Goal: Task Accomplishment & Management: Use online tool/utility

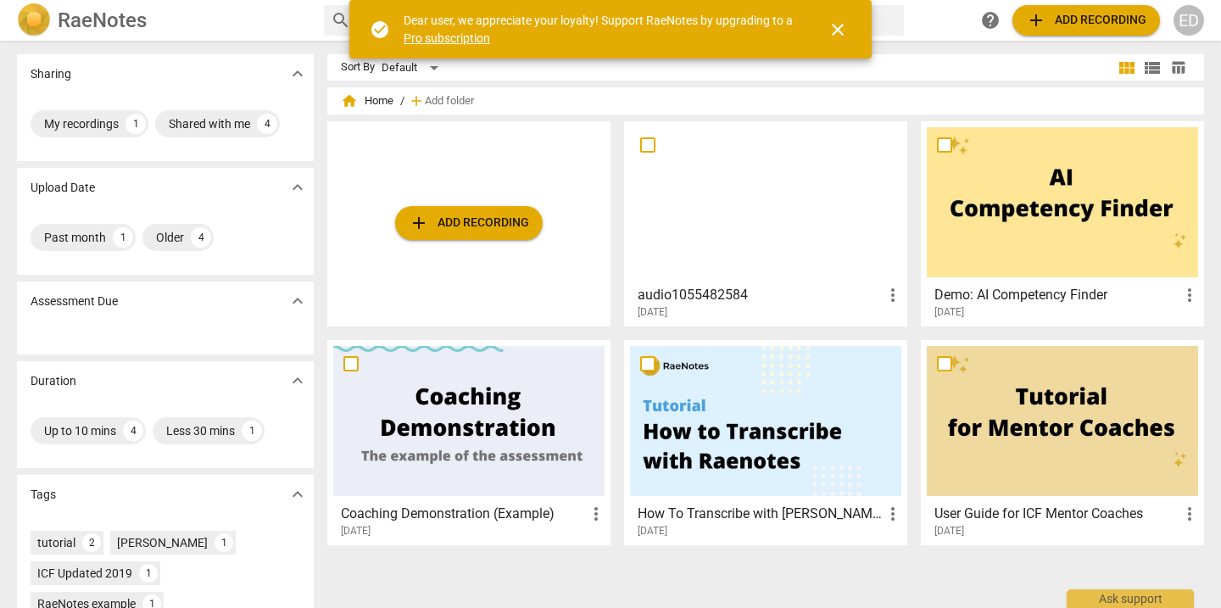
click at [503, 221] on span "add Add recording" at bounding box center [469, 223] width 120 height 20
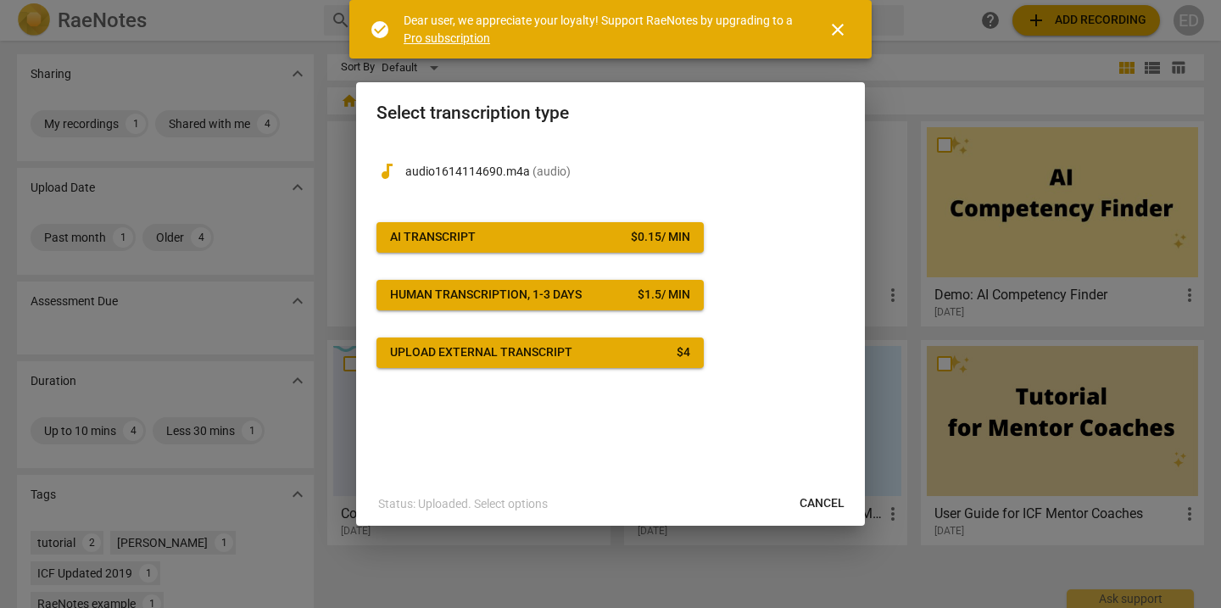
click at [584, 241] on span "AI Transcript $ 0.15 / min" at bounding box center [540, 237] width 300 height 17
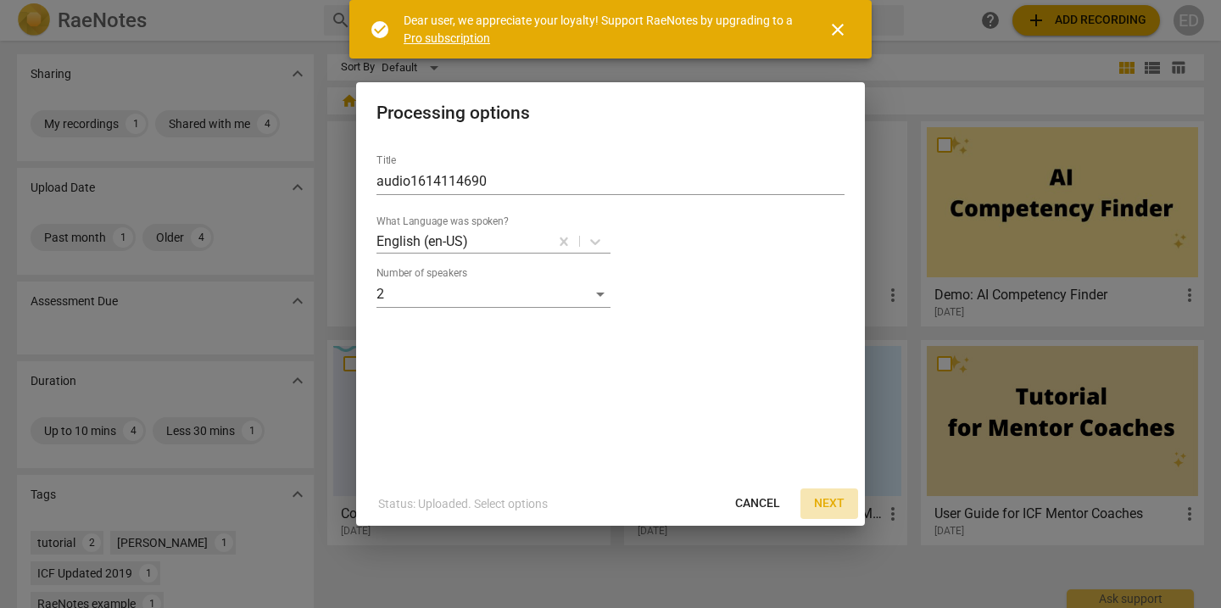
click at [828, 500] on span "Next" at bounding box center [829, 503] width 31 height 17
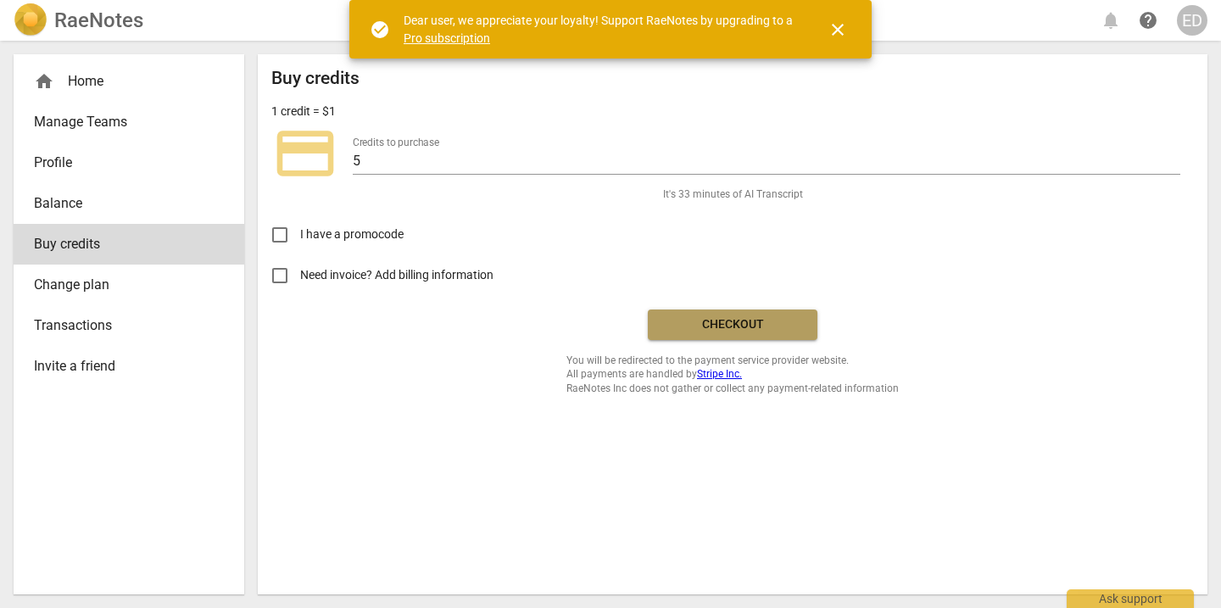
click at [763, 325] on span "Checkout" at bounding box center [732, 324] width 142 height 17
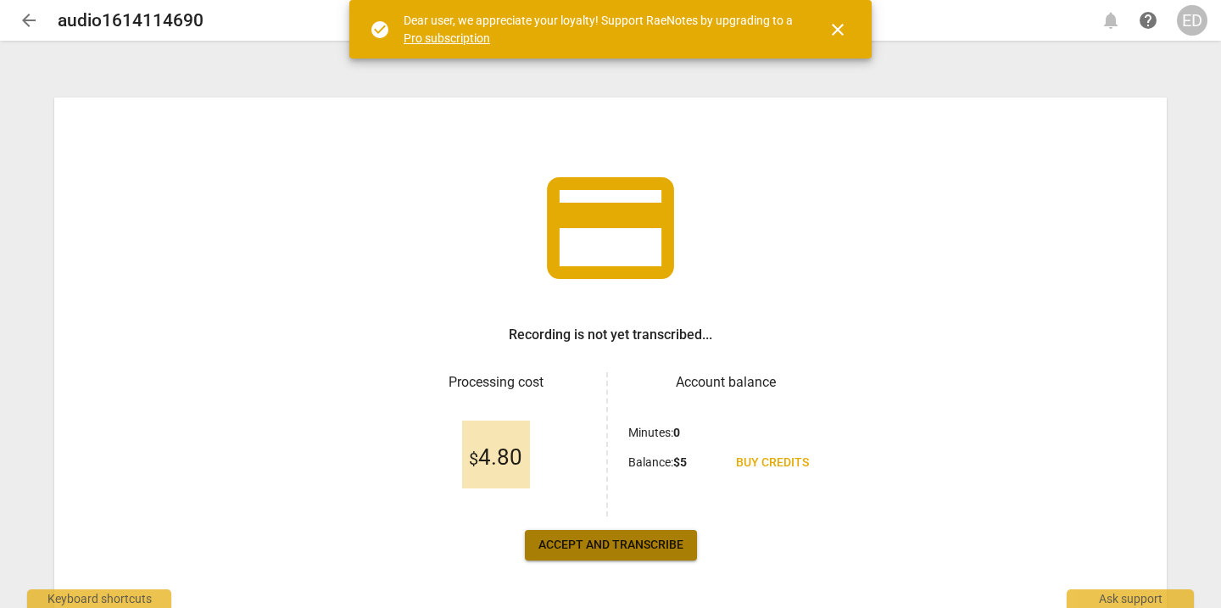
click at [605, 542] on span "Accept and transcribe" at bounding box center [610, 545] width 145 height 17
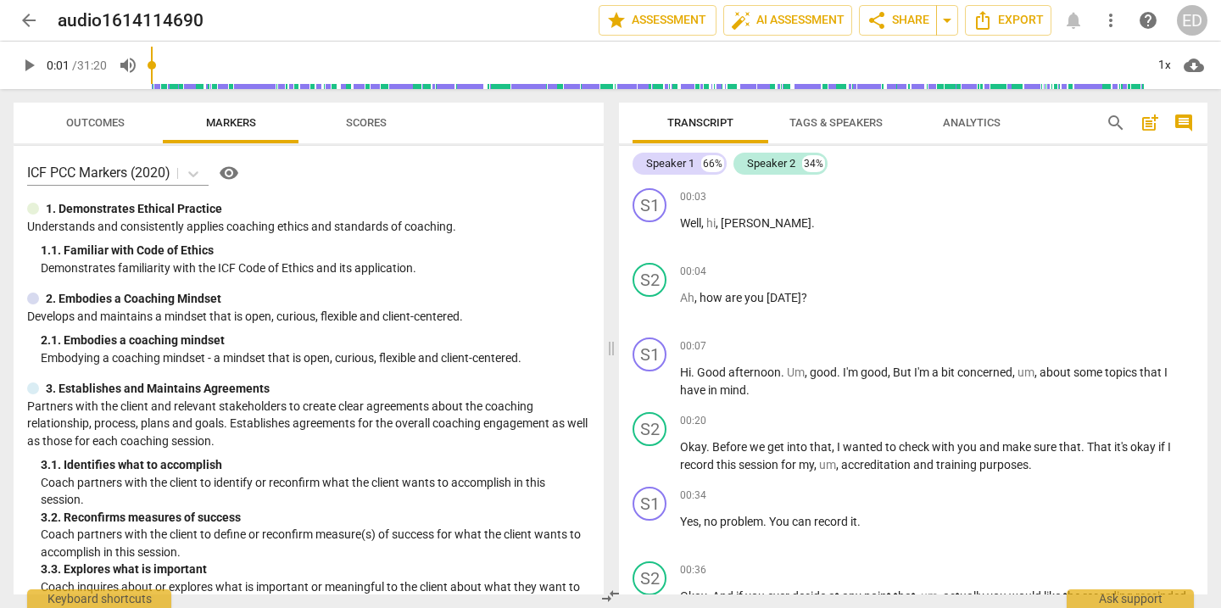
type input "0"
click at [153, 66] on input "range" at bounding box center [647, 65] width 994 height 54
click at [373, 118] on span "Scores" at bounding box center [366, 122] width 41 height 13
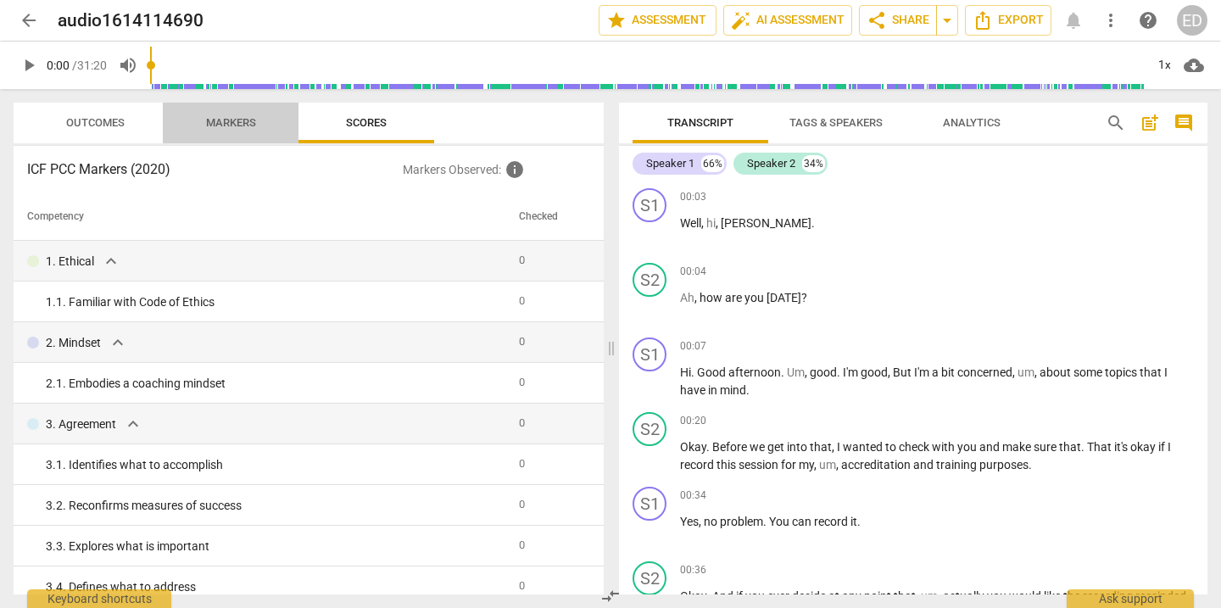
click at [221, 126] on span "Markers" at bounding box center [231, 122] width 50 height 13
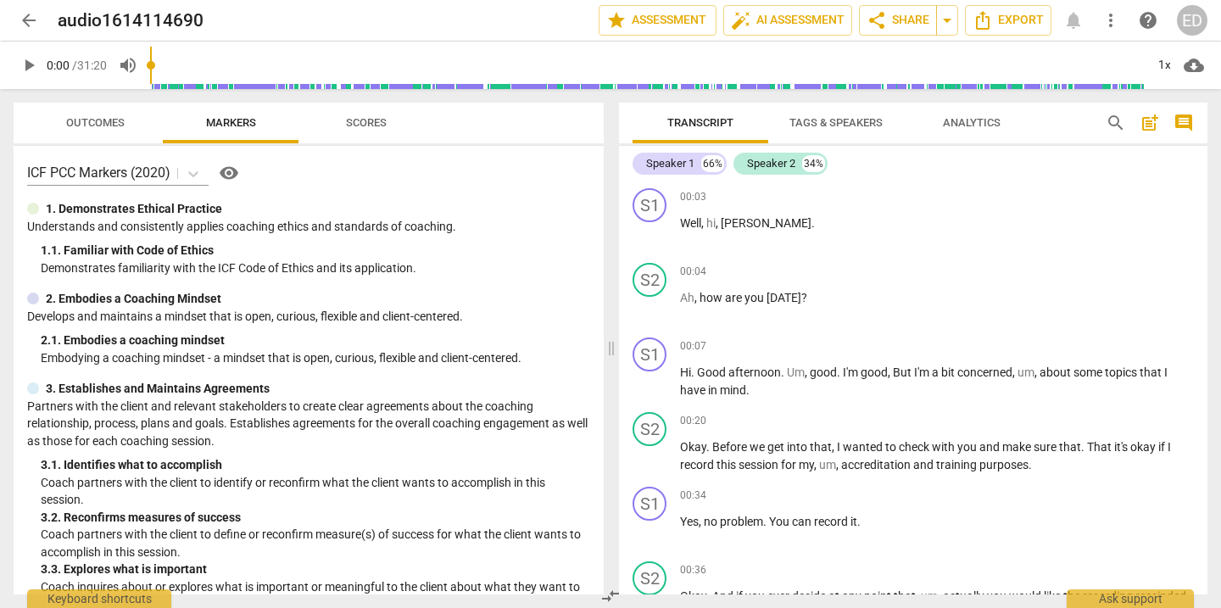
click at [108, 124] on span "Outcomes" at bounding box center [95, 122] width 58 height 13
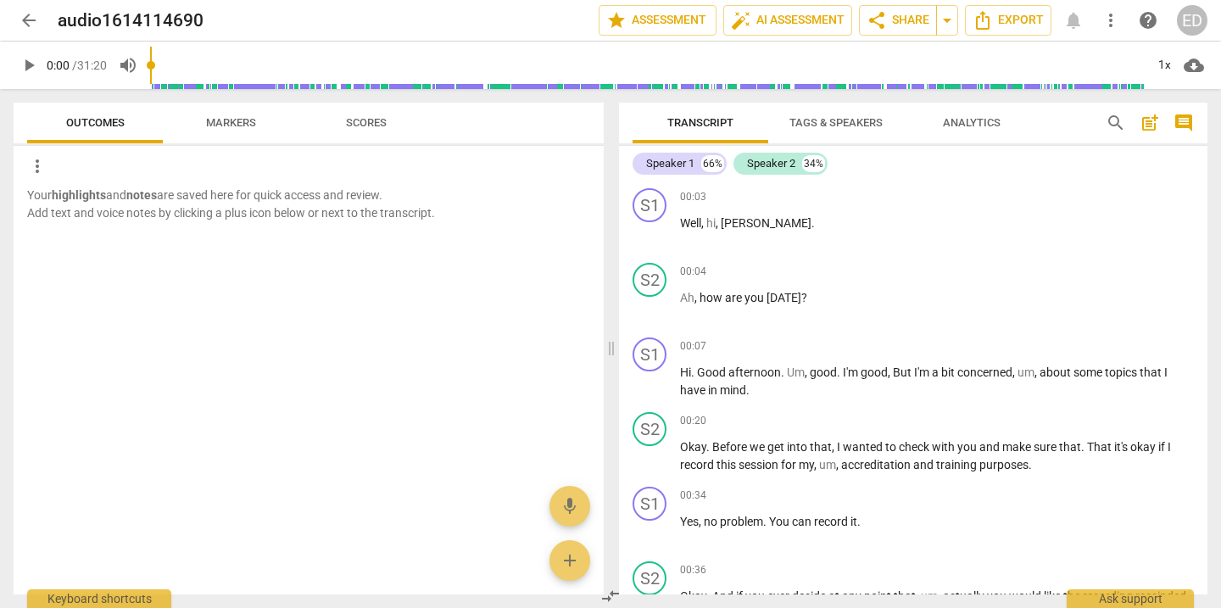
click at [241, 131] on span "Markers" at bounding box center [231, 123] width 91 height 23
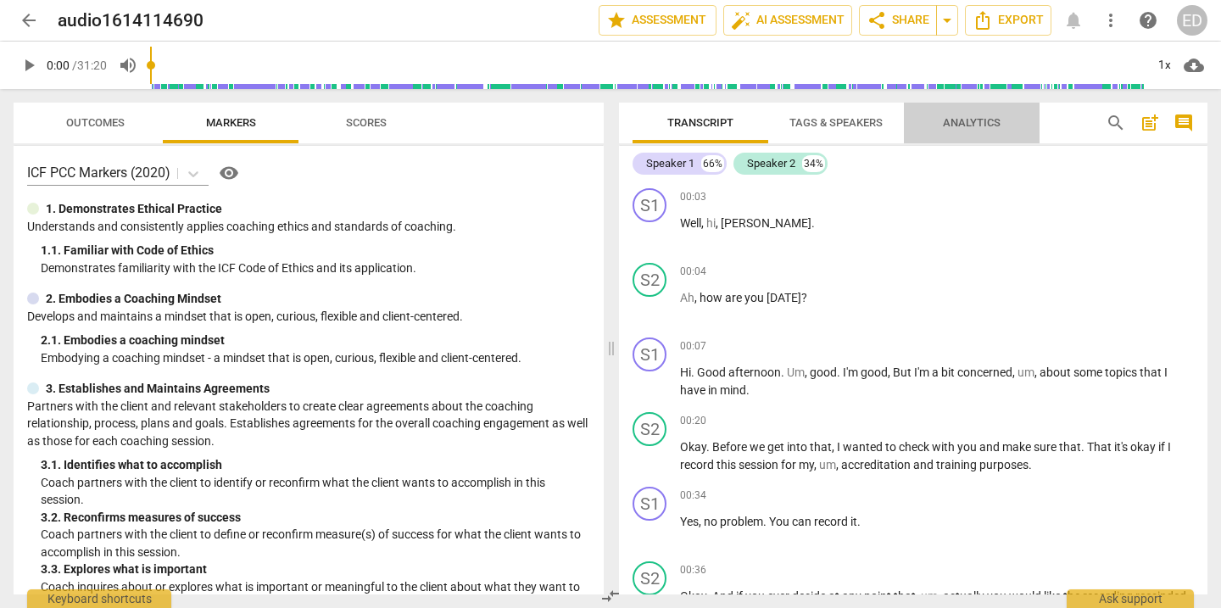
click at [963, 126] on span "Analytics" at bounding box center [972, 122] width 58 height 13
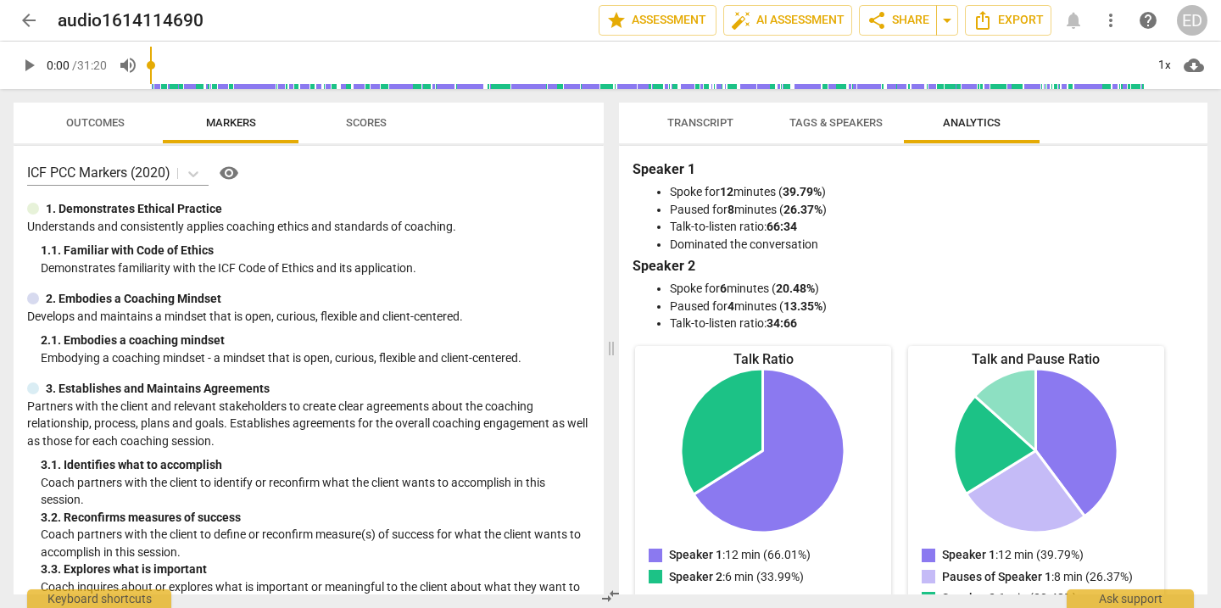
click at [825, 125] on span "Tags & Speakers" at bounding box center [835, 122] width 93 height 13
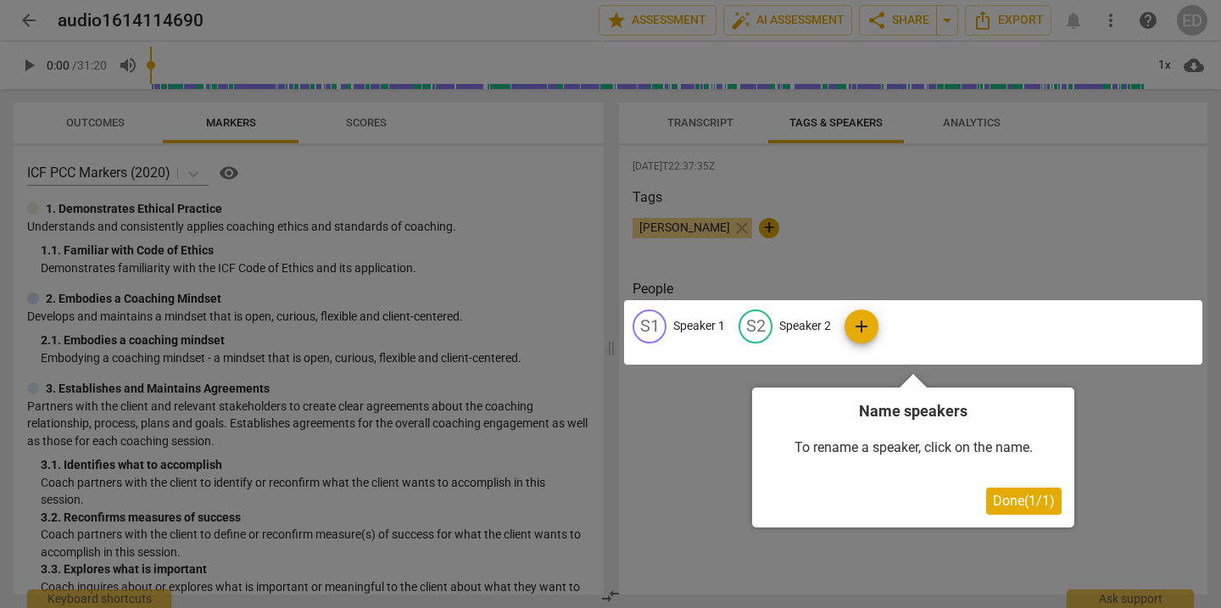
click at [885, 252] on div at bounding box center [610, 304] width 1221 height 608
click at [683, 119] on div at bounding box center [610, 304] width 1221 height 608
click at [1016, 503] on span "Done ( 1 / 1 )" at bounding box center [1024, 500] width 62 height 16
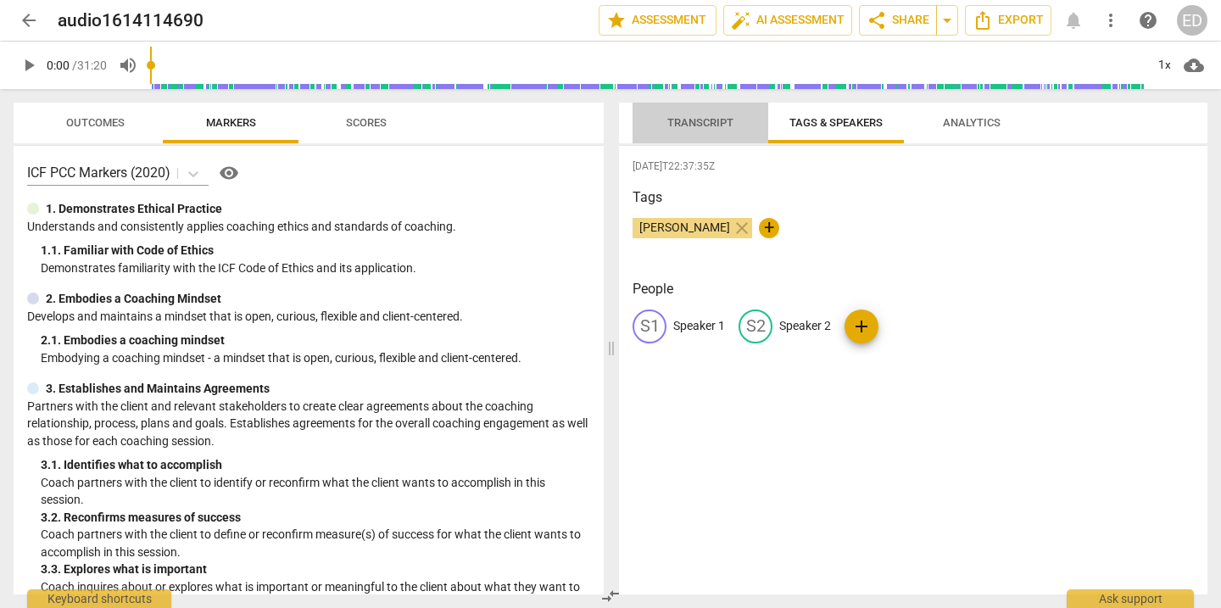
click at [680, 120] on span "Transcript" at bounding box center [700, 122] width 66 height 13
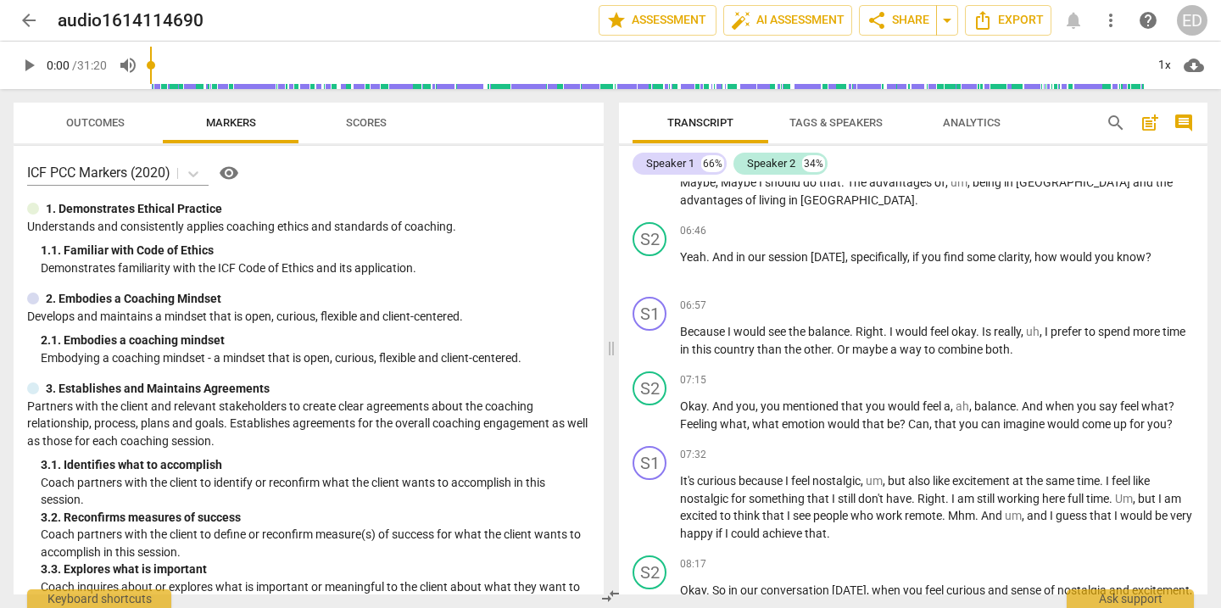
click at [92, 123] on span "Outcomes" at bounding box center [95, 122] width 58 height 13
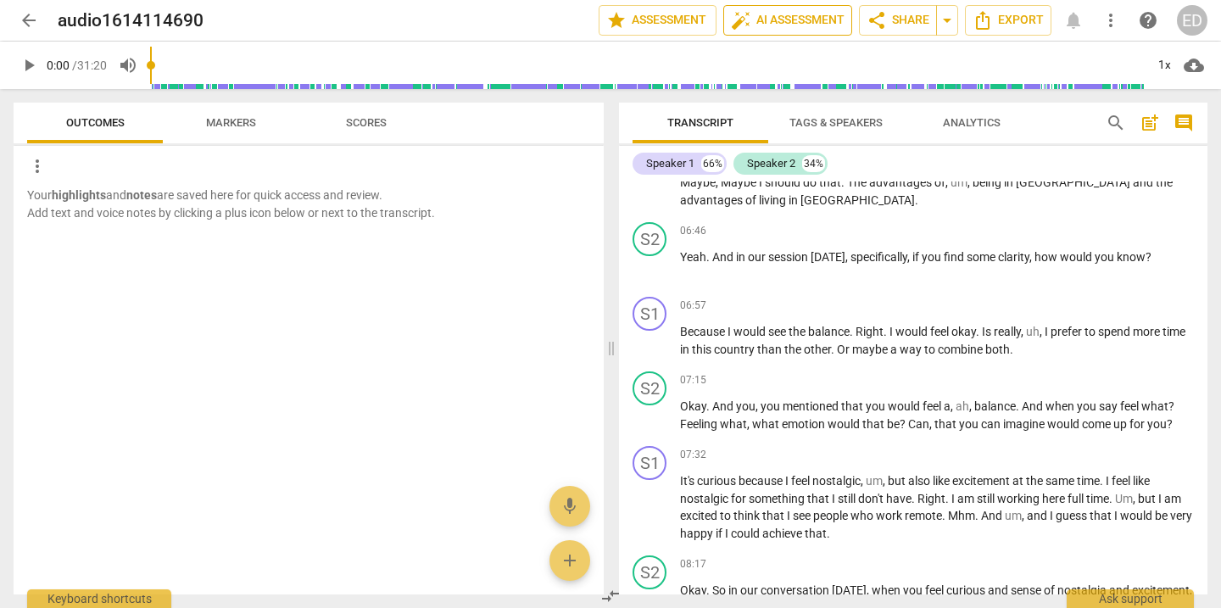
click at [759, 24] on span "auto_fix_high AI Assessment" at bounding box center [788, 20] width 114 height 20
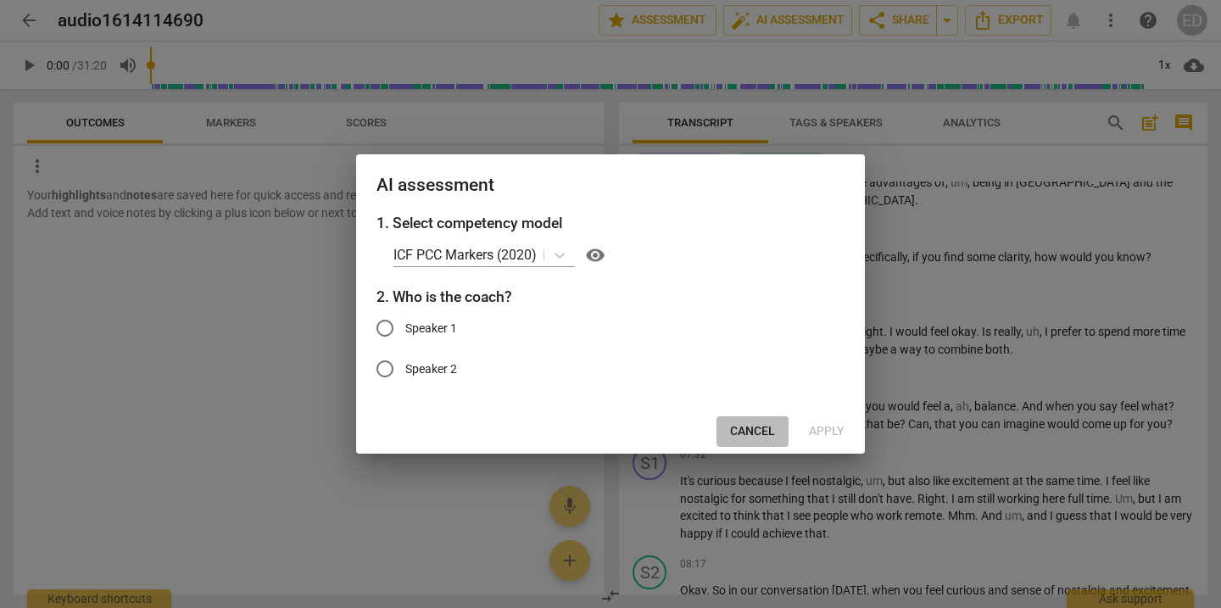
click at [754, 431] on span "Cancel" at bounding box center [752, 431] width 45 height 17
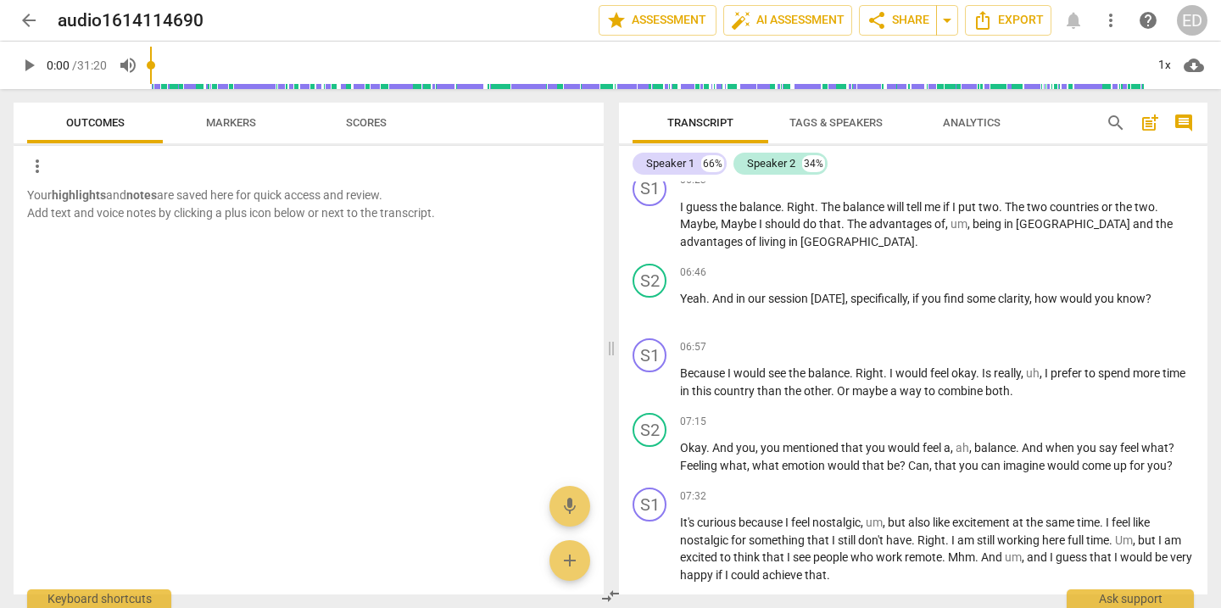
scroll to position [2523, 0]
click at [767, 21] on span "auto_fix_high AI Assessment" at bounding box center [788, 20] width 114 height 20
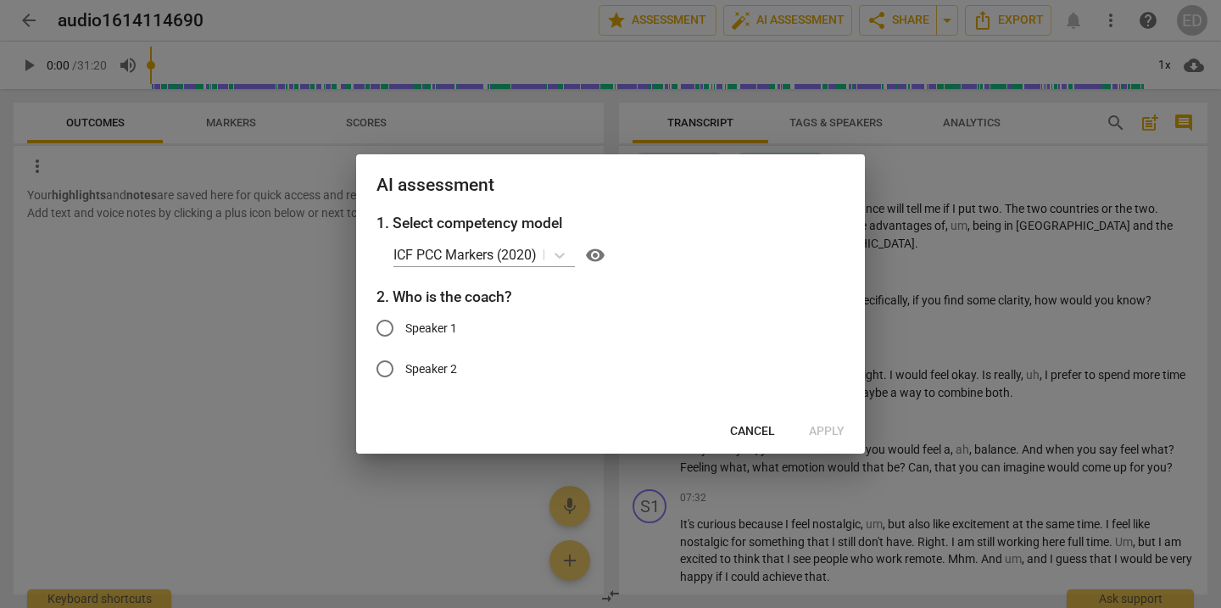
click at [391, 368] on input "Speaker 2" at bounding box center [384, 368] width 41 height 41
radio input "true"
click at [828, 427] on span "Apply" at bounding box center [827, 431] width 36 height 17
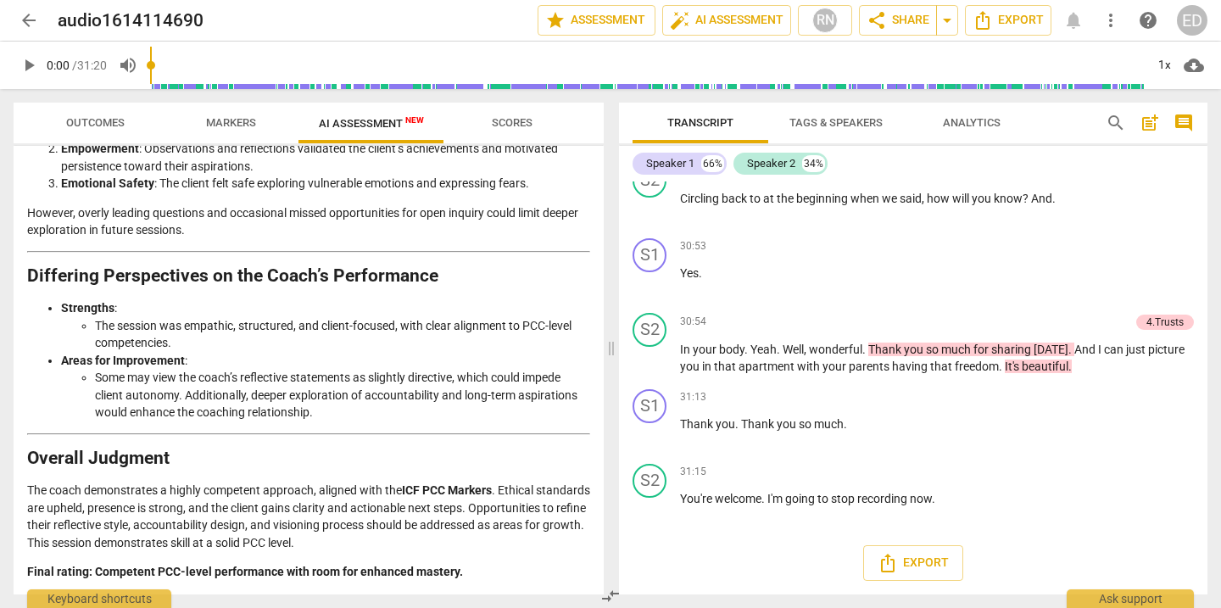
scroll to position [2887, 0]
click at [29, 22] on span "arrow_back" at bounding box center [29, 20] width 20 height 20
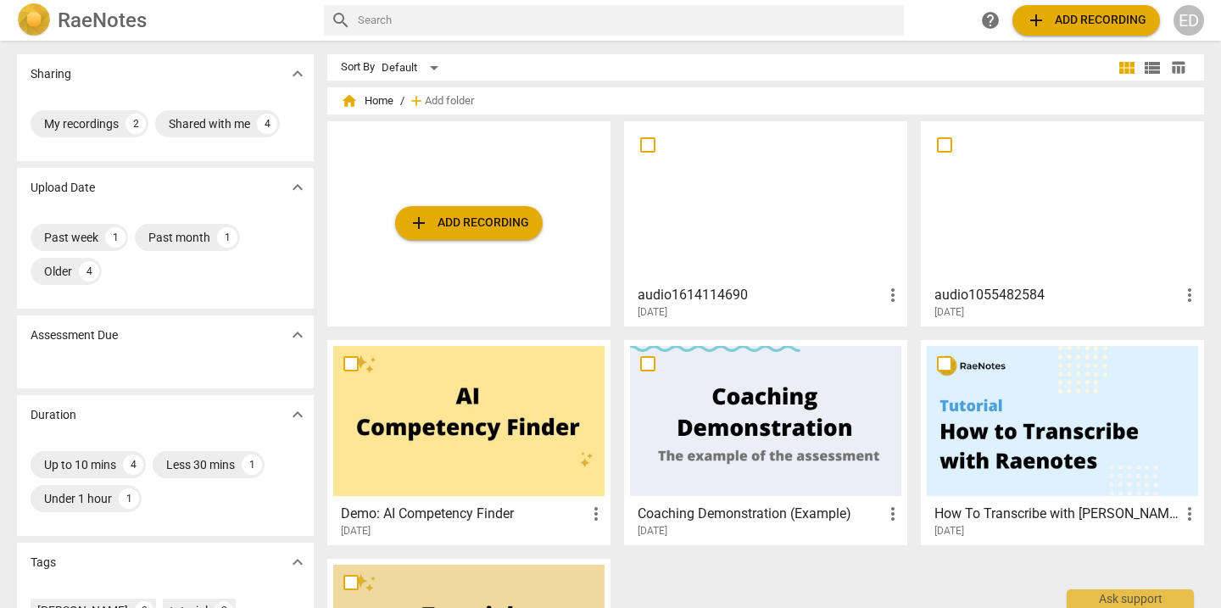
click at [1012, 231] on div at bounding box center [1061, 202] width 271 height 150
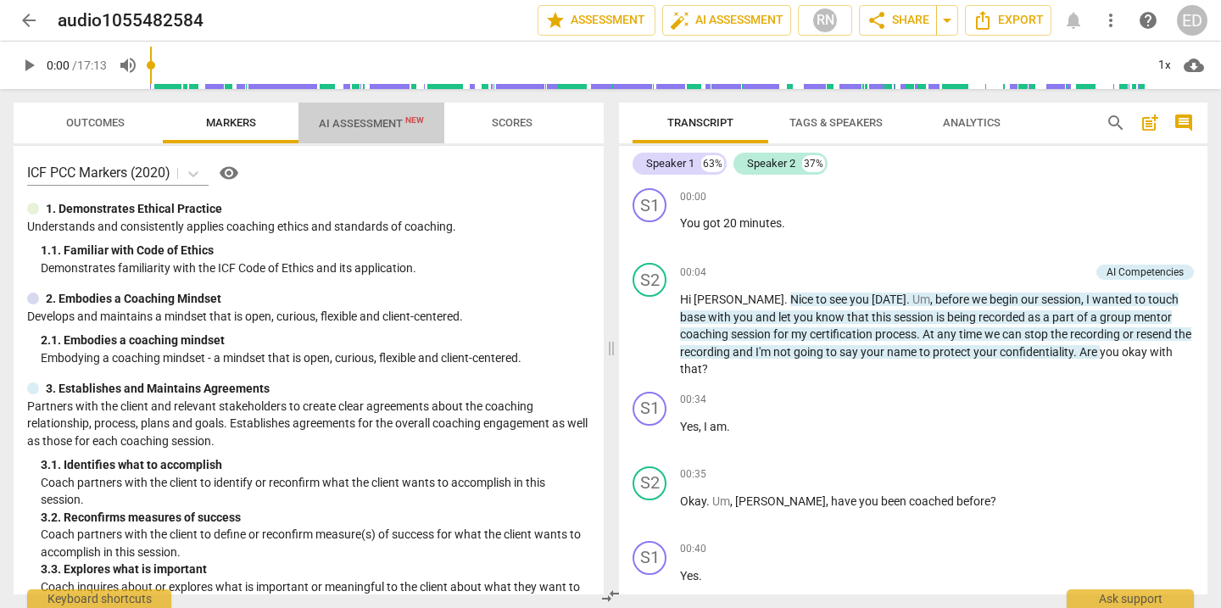
click at [361, 123] on span "AI Assessment New" at bounding box center [371, 123] width 105 height 13
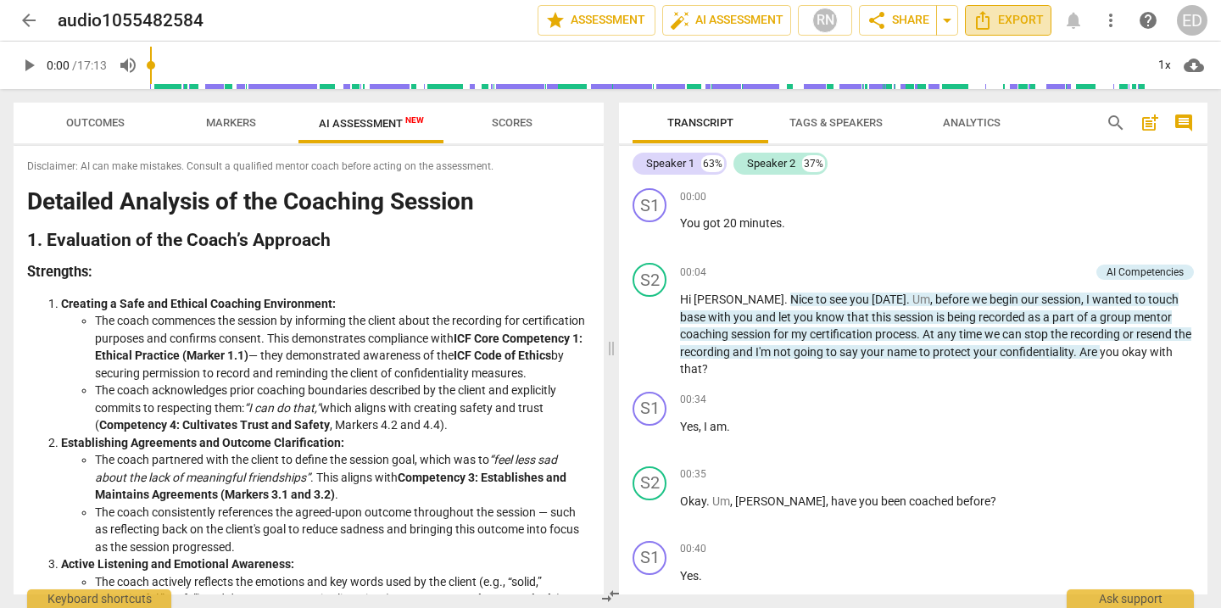
click at [1016, 14] on span "Export" at bounding box center [1007, 20] width 71 height 20
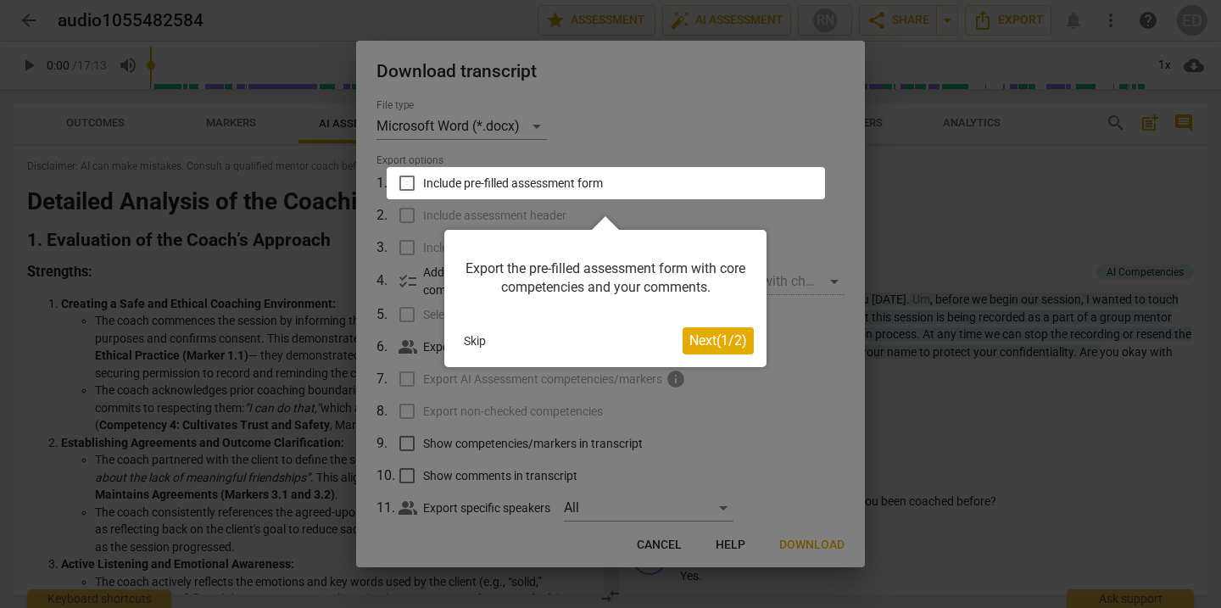
click at [720, 342] on span "Next ( 1 / 2 )" at bounding box center [718, 340] width 58 height 16
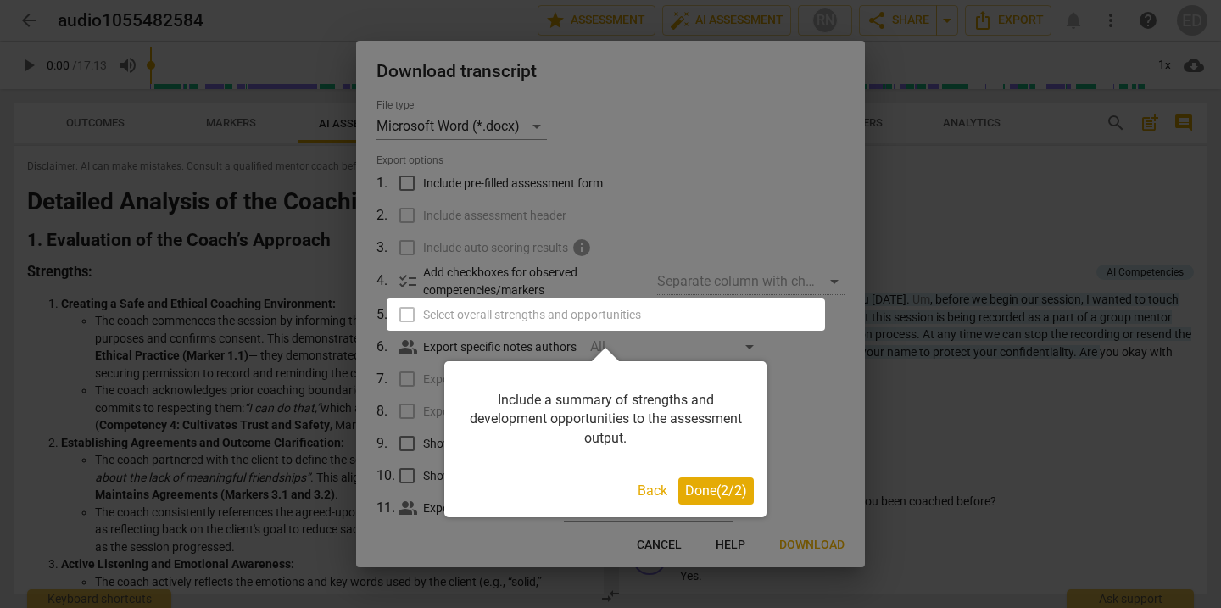
click at [715, 489] on span "Done ( 2 / 2 )" at bounding box center [716, 490] width 62 height 16
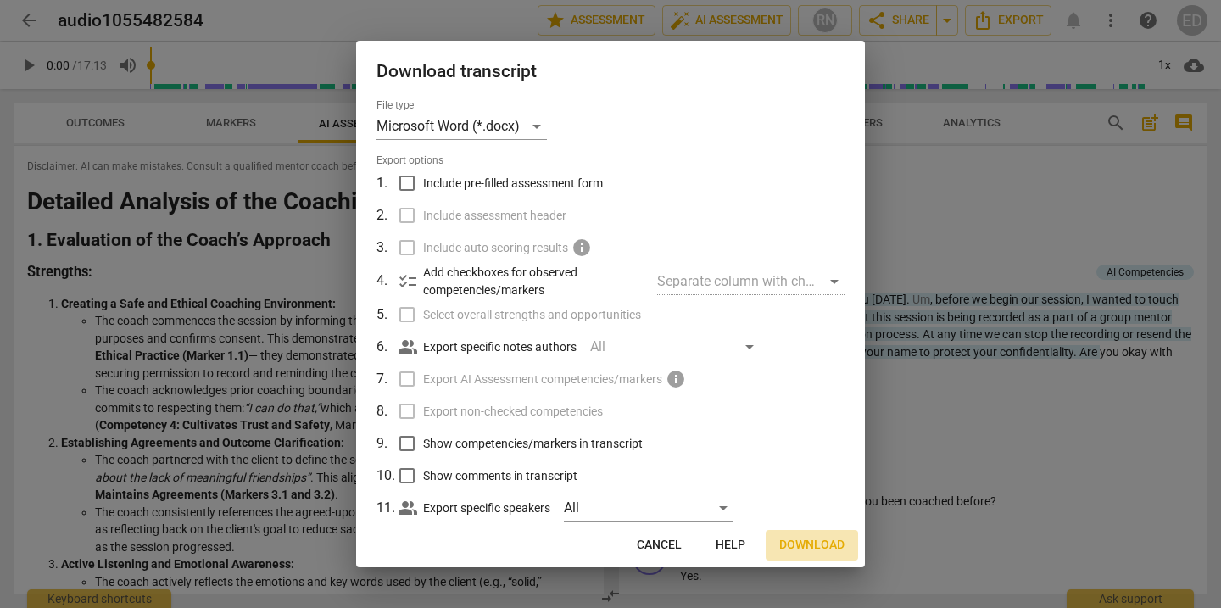
click at [795, 543] on span "Download" at bounding box center [811, 545] width 65 height 17
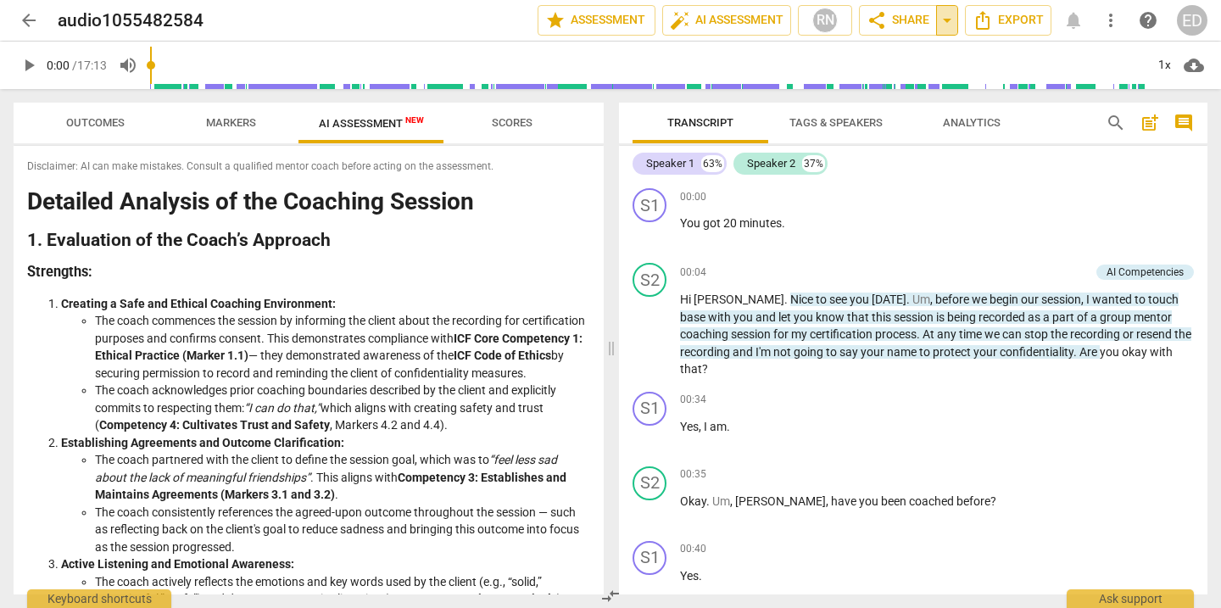
click at [951, 27] on span "arrow_drop_down" at bounding box center [947, 20] width 20 height 20
click at [898, 24] on span "share Share" at bounding box center [897, 20] width 63 height 20
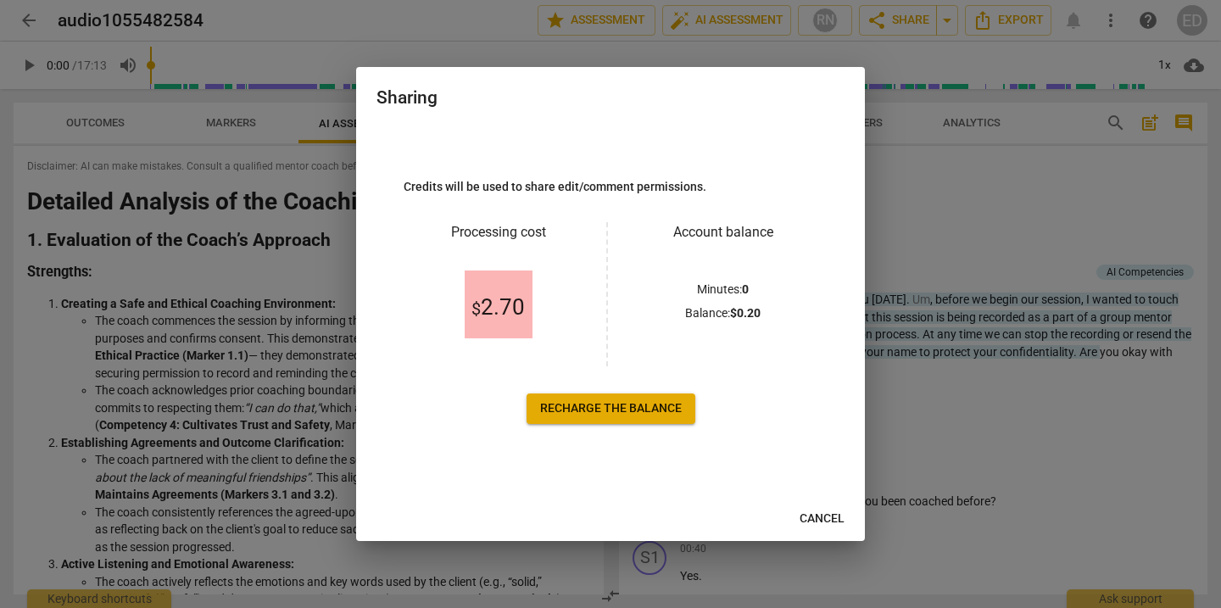
click at [44, 46] on div at bounding box center [610, 304] width 1221 height 608
